Goal: Information Seeking & Learning: Learn about a topic

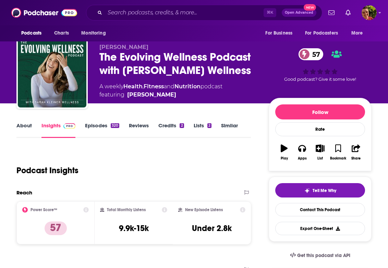
scroll to position [9, 0]
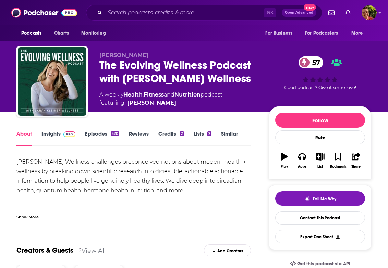
click at [36, 215] on div "Show More" at bounding box center [27, 216] width 22 height 7
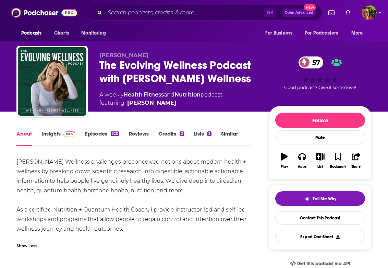
drag, startPoint x: 16, startPoint y: 160, endPoint x: 141, endPoint y: 230, distance: 143.6
click at [141, 230] on div "Sarah Kleiner Wellness challenges preconceived notions about modern health + we…" at bounding box center [133, 195] width 234 height 77
copy div "Sarah Kleiner Wellness challenges preconceived notions about modern health + we…"
click at [167, 175] on div "Sarah Kleiner Wellness challenges preconceived notions about modern health + we…" at bounding box center [133, 195] width 234 height 77
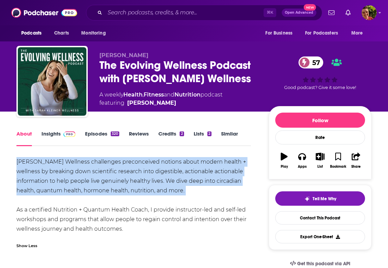
click at [167, 175] on div "Sarah Kleiner Wellness challenges preconceived notions about modern health + we…" at bounding box center [133, 195] width 234 height 77
